Goal: Transaction & Acquisition: Purchase product/service

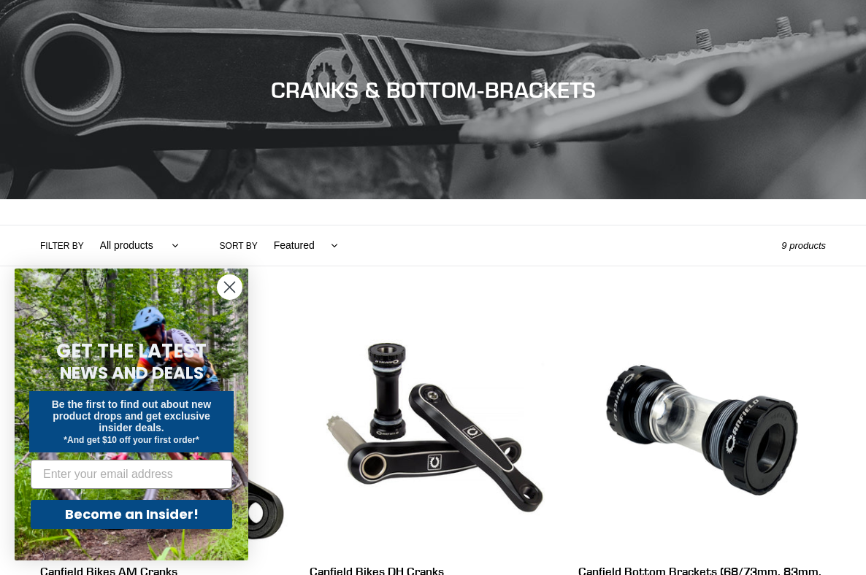
scroll to position [250, 0]
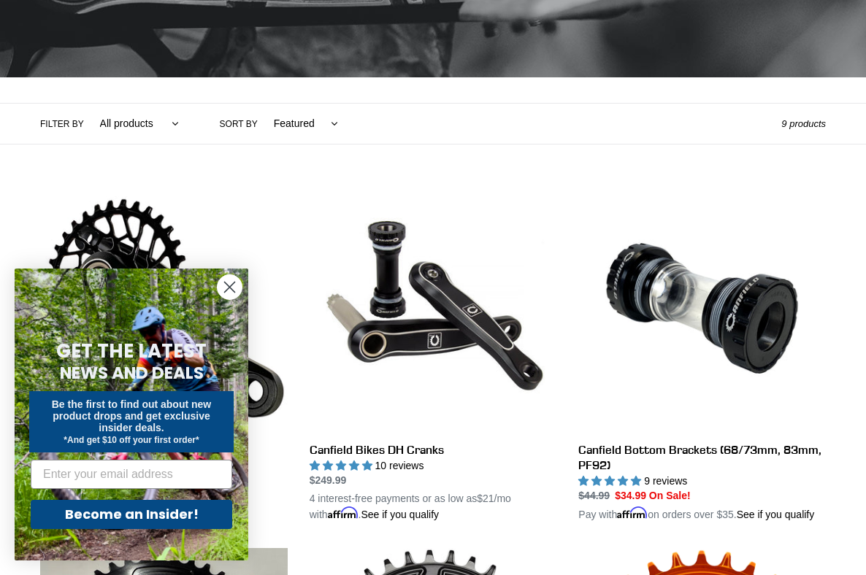
click at [234, 290] on circle "Close dialog" at bounding box center [229, 287] width 24 height 24
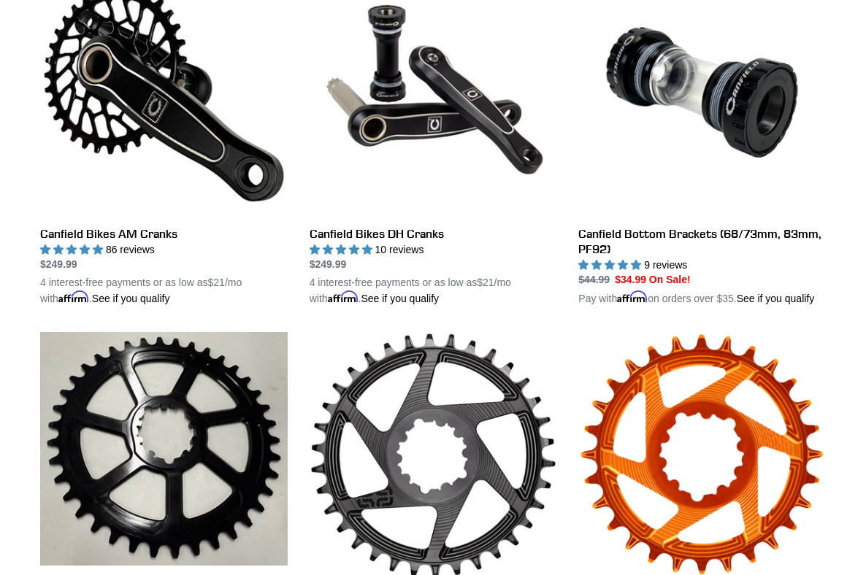
scroll to position [353, 0]
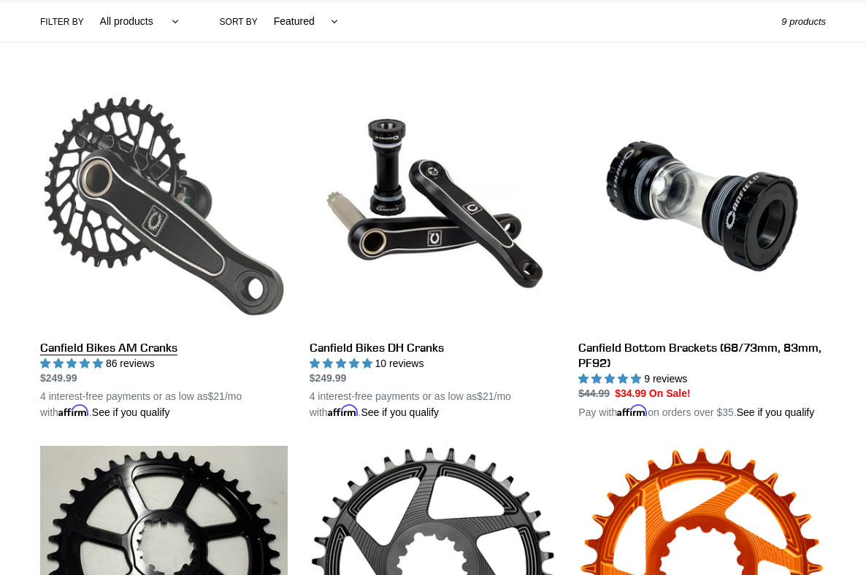
click at [121, 222] on link "Canfield Bikes AM Cranks" at bounding box center [163, 251] width 247 height 338
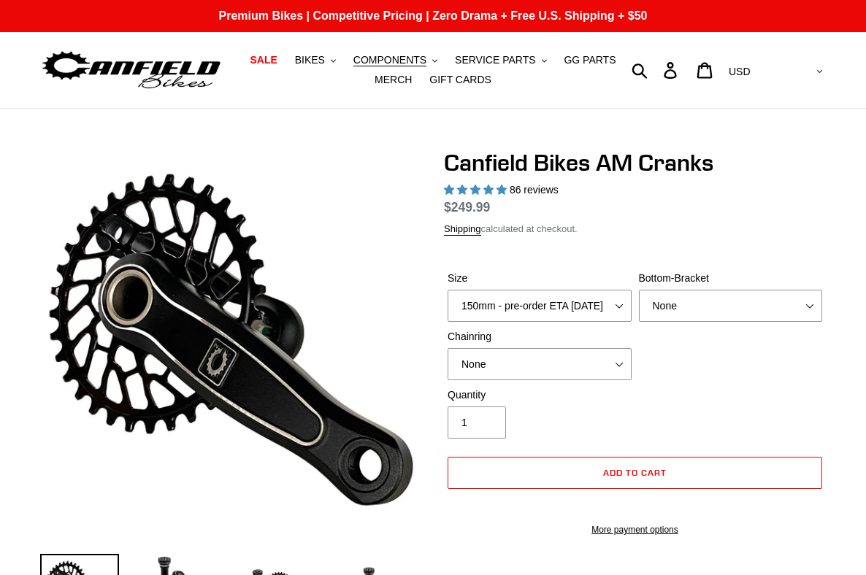
select select "highest-rating"
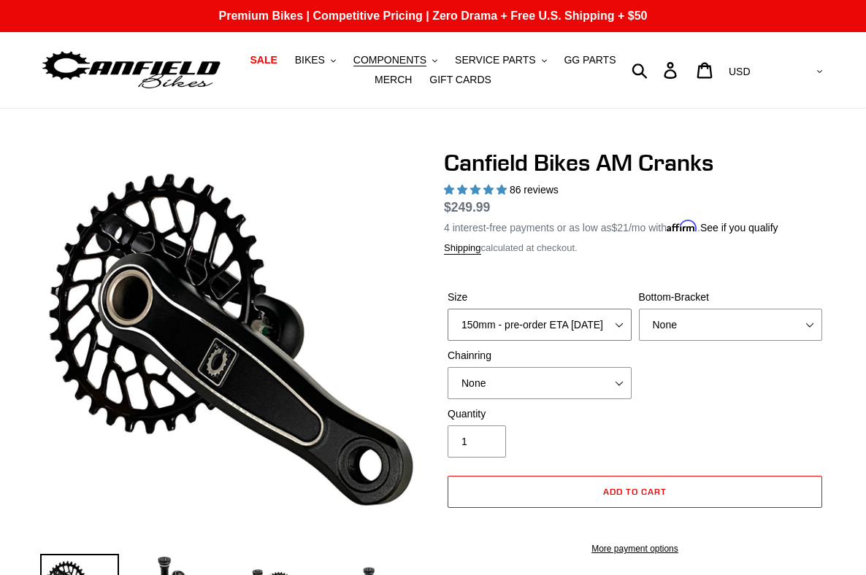
select select "160mm - pre-order ETA 9/30/25"
select select "30t Oval (Boost 148)"
click at [656, 410] on div "Quantity 1" at bounding box center [635, 436] width 382 height 58
